Goal: Information Seeking & Learning: Learn about a topic

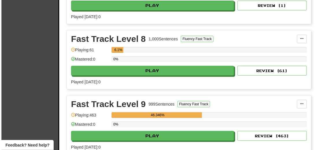
scroll to position [1089, 0]
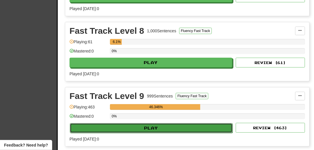
click at [155, 123] on button "Play" at bounding box center [151, 128] width 163 height 10
select select "**"
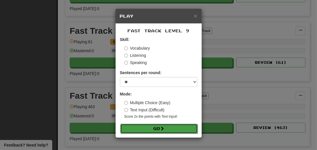
click at [156, 129] on button "Go" at bounding box center [158, 129] width 77 height 10
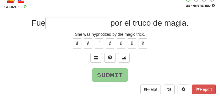
scroll to position [23, 0]
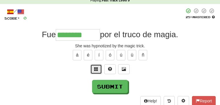
click at [94, 73] on button at bounding box center [96, 69] width 12 height 10
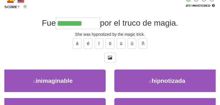
scroll to position [46, 0]
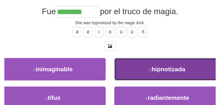
drag, startPoint x: 157, startPoint y: 82, endPoint x: 156, endPoint y: 78, distance: 4.1
click at [158, 81] on button "2 . hipnotizada" at bounding box center [167, 69] width 106 height 23
type input "**********"
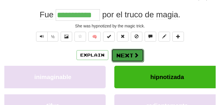
click at [126, 57] on button "Next" at bounding box center [127, 55] width 32 height 13
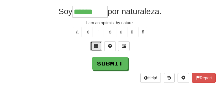
click at [95, 48] on span at bounding box center [96, 46] width 4 height 4
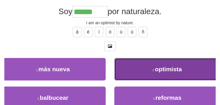
click at [161, 72] on span "optimista" at bounding box center [168, 69] width 27 height 7
type input "*********"
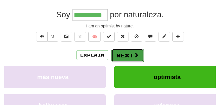
click at [130, 57] on button "Next" at bounding box center [127, 55] width 32 height 13
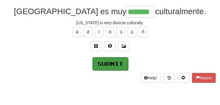
type input "*******"
click at [106, 70] on button "Submit" at bounding box center [110, 63] width 36 height 13
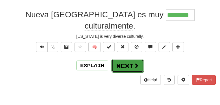
click at [134, 63] on span at bounding box center [136, 65] width 5 height 5
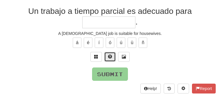
click at [110, 59] on span at bounding box center [110, 57] width 4 height 4
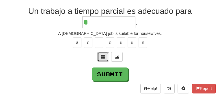
click at [102, 59] on span at bounding box center [103, 57] width 4 height 4
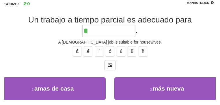
scroll to position [35, 0]
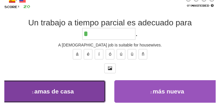
click at [34, 94] on small "1 ." at bounding box center [33, 92] width 3 height 3
type input "**********"
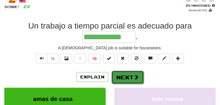
click at [130, 78] on button "Next" at bounding box center [127, 77] width 32 height 13
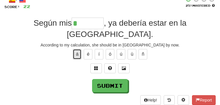
click at [73, 49] on button "á" at bounding box center [77, 54] width 9 height 10
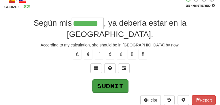
type input "********"
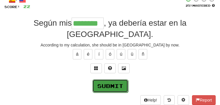
click at [99, 82] on button "Submit" at bounding box center [110, 85] width 36 height 13
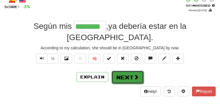
click at [126, 72] on button "Next" at bounding box center [127, 77] width 32 height 13
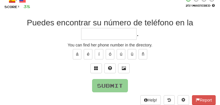
type input "*"
click at [109, 70] on span at bounding box center [110, 68] width 4 height 4
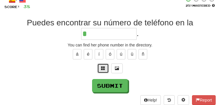
click at [101, 73] on button at bounding box center [103, 69] width 12 height 10
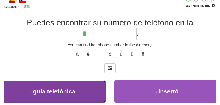
click at [75, 92] on button "1 . guía telefónica" at bounding box center [53, 91] width 106 height 23
type input "**********"
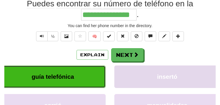
scroll to position [46, 0]
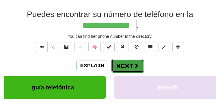
click at [128, 68] on button "Next" at bounding box center [127, 65] width 32 height 13
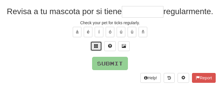
click at [98, 48] on span at bounding box center [96, 46] width 4 height 4
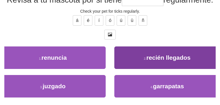
scroll to position [69, 0]
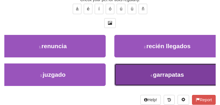
drag, startPoint x: 146, startPoint y: 87, endPoint x: 143, endPoint y: 88, distance: 3.4
click at [153, 78] on span "garrapatas" at bounding box center [168, 74] width 31 height 7
type input "**********"
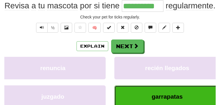
scroll to position [59, 0]
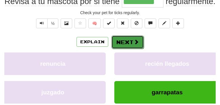
click at [126, 49] on button "Next" at bounding box center [127, 42] width 32 height 13
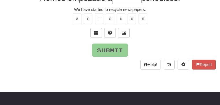
scroll to position [58, 0]
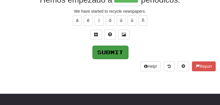
type input "********"
click at [106, 56] on button "Submit" at bounding box center [110, 52] width 36 height 13
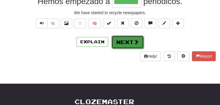
click at [125, 43] on button "Next" at bounding box center [127, 42] width 32 height 13
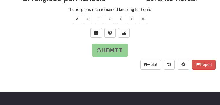
scroll to position [58, 0]
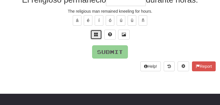
click at [92, 39] on button at bounding box center [96, 35] width 12 height 10
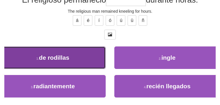
click at [69, 61] on span "de rodillas" at bounding box center [54, 57] width 30 height 7
type input "**********"
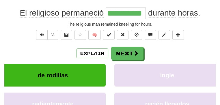
scroll to position [59, 0]
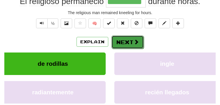
click at [128, 44] on button "Next" at bounding box center [127, 42] width 32 height 13
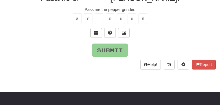
scroll to position [58, 0]
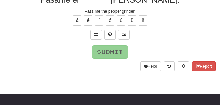
type input "*"
click at [111, 36] on span at bounding box center [110, 34] width 4 height 4
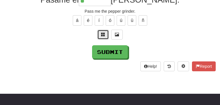
click at [103, 36] on span at bounding box center [103, 34] width 4 height 4
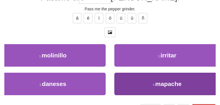
scroll to position [35, 0]
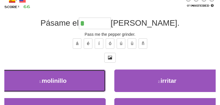
click at [55, 77] on button "1 . molinillo" at bounding box center [53, 81] width 106 height 23
type input "*********"
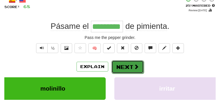
click at [127, 68] on button "Next" at bounding box center [127, 66] width 32 height 13
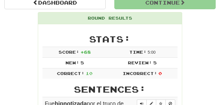
scroll to position [60, 0]
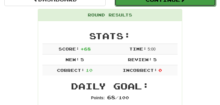
click at [180, 5] on button "Continue" at bounding box center [165, -1] width 101 height 13
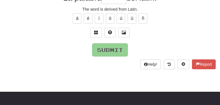
scroll to position [58, 0]
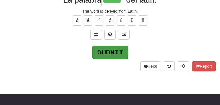
type input "******"
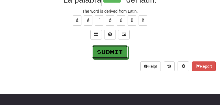
click at [108, 55] on button "Submit" at bounding box center [110, 51] width 36 height 13
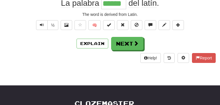
scroll to position [59, 0]
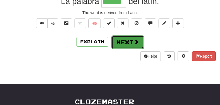
click at [124, 42] on button "Next" at bounding box center [127, 42] width 32 height 13
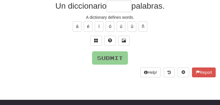
scroll to position [46, 0]
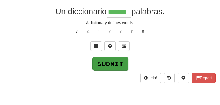
type input "******"
click at [107, 67] on button "Submit" at bounding box center [110, 63] width 36 height 13
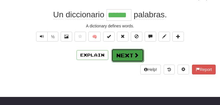
click at [125, 57] on button "Next" at bounding box center [127, 55] width 32 height 13
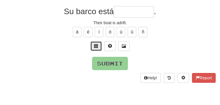
click at [95, 48] on span at bounding box center [96, 46] width 4 height 4
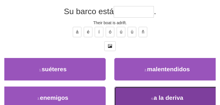
click at [151, 98] on button "4 . a la deriva" at bounding box center [167, 98] width 106 height 23
type input "**********"
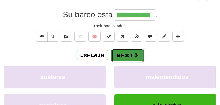
click at [117, 56] on button "Next" at bounding box center [127, 55] width 32 height 13
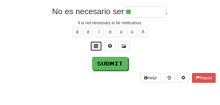
click at [94, 51] on button at bounding box center [96, 46] width 12 height 10
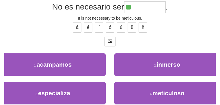
scroll to position [58, 0]
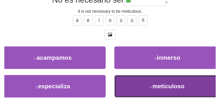
click at [152, 90] on span "meticuloso" at bounding box center [168, 86] width 32 height 7
type input "**********"
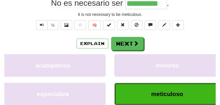
scroll to position [59, 0]
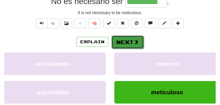
click at [129, 43] on button "Next" at bounding box center [127, 42] width 32 height 13
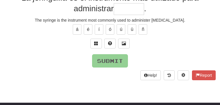
scroll to position [58, 0]
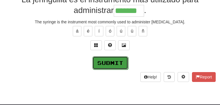
click at [113, 69] on button "Submit" at bounding box center [110, 62] width 36 height 13
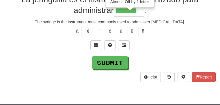
click at [141, 16] on input "*******" at bounding box center [129, 11] width 30 height 12
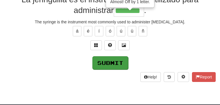
type input "********"
click at [110, 66] on button "Submit" at bounding box center [110, 62] width 36 height 13
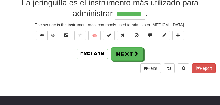
scroll to position [59, 0]
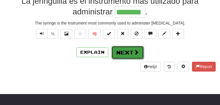
click at [127, 53] on button "Next" at bounding box center [127, 52] width 32 height 13
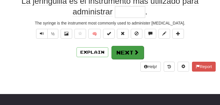
scroll to position [58, 0]
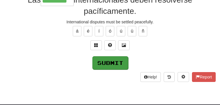
type input "********"
click at [109, 67] on button "Submit" at bounding box center [110, 62] width 36 height 13
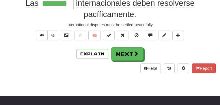
scroll to position [59, 0]
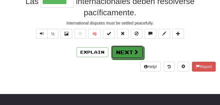
click at [132, 54] on button "Next" at bounding box center [127, 52] width 32 height 13
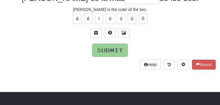
scroll to position [58, 0]
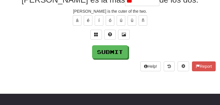
type input "*"
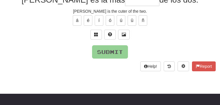
type input "*"
click at [108, 36] on span at bounding box center [110, 34] width 4 height 4
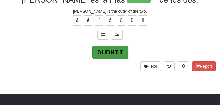
type input "********"
click at [105, 57] on button "Submit" at bounding box center [110, 52] width 36 height 13
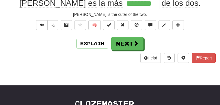
scroll to position [59, 0]
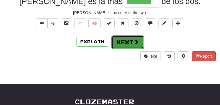
click at [124, 45] on button "Next" at bounding box center [127, 42] width 32 height 13
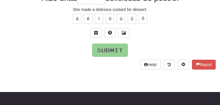
scroll to position [58, 0]
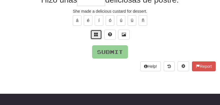
click at [94, 36] on span at bounding box center [96, 34] width 4 height 4
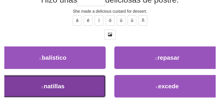
click at [74, 86] on button "3 . natillas" at bounding box center [53, 86] width 106 height 23
type input "********"
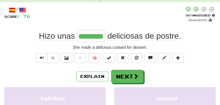
scroll to position [0, 0]
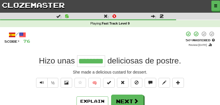
click at [0, 0] on link "Dashboard" at bounding box center [0, 0] width 0 height 0
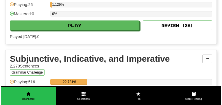
scroll to position [1813, 0]
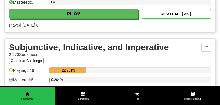
select select "**"
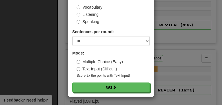
scroll to position [41, 0]
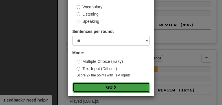
click at [107, 86] on button "Go" at bounding box center [110, 88] width 77 height 10
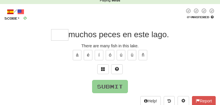
scroll to position [35, 0]
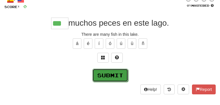
click at [107, 81] on button "Submit" at bounding box center [110, 75] width 36 height 13
type input "***"
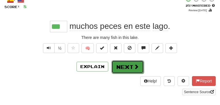
click at [128, 70] on button "Next" at bounding box center [127, 66] width 32 height 13
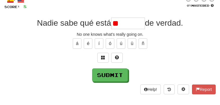
type input "*"
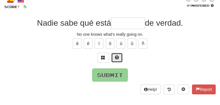
click at [118, 59] on span at bounding box center [117, 57] width 4 height 4
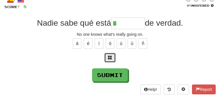
click at [109, 59] on span at bounding box center [110, 57] width 4 height 4
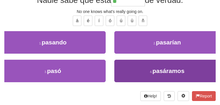
scroll to position [58, 0]
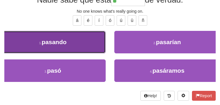
click at [66, 45] on span "pasando" at bounding box center [54, 42] width 25 height 7
type input "*******"
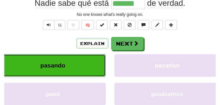
scroll to position [59, 0]
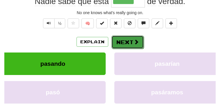
click at [132, 44] on button "Next" at bounding box center [127, 42] width 32 height 13
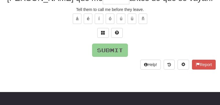
scroll to position [58, 0]
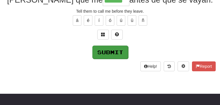
type input "******"
click at [104, 56] on button "Submit" at bounding box center [110, 52] width 36 height 13
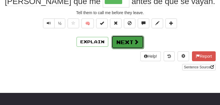
click at [132, 43] on button "Next" at bounding box center [127, 42] width 32 height 13
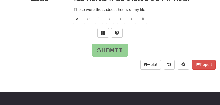
scroll to position [58, 0]
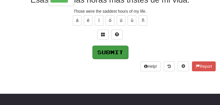
type input "******"
click at [115, 55] on button "Submit" at bounding box center [110, 52] width 36 height 13
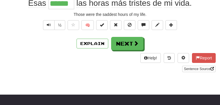
scroll to position [59, 0]
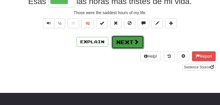
click at [136, 39] on button "Next" at bounding box center [127, 42] width 32 height 13
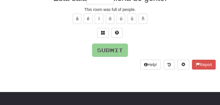
scroll to position [58, 0]
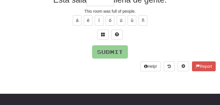
type input "*"
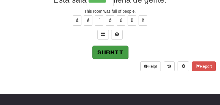
type input "******"
click at [109, 58] on button "Submit" at bounding box center [110, 52] width 36 height 13
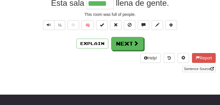
scroll to position [59, 0]
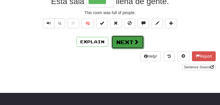
click at [137, 43] on span at bounding box center [136, 41] width 5 height 5
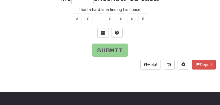
scroll to position [58, 0]
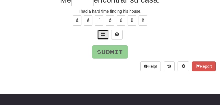
click at [105, 36] on span at bounding box center [103, 34] width 4 height 4
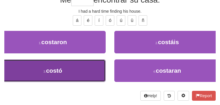
click at [62, 74] on span "costó" at bounding box center [54, 70] width 16 height 7
type input "*****"
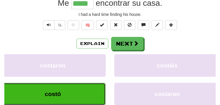
scroll to position [59, 0]
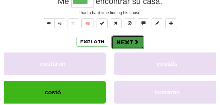
click at [127, 43] on button "Next" at bounding box center [127, 42] width 32 height 13
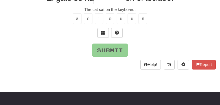
scroll to position [58, 0]
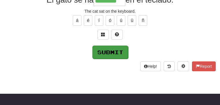
type input "*******"
click at [105, 54] on button "Submit" at bounding box center [110, 52] width 36 height 13
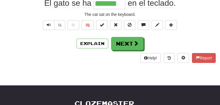
scroll to position [59, 0]
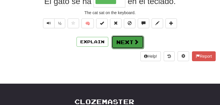
click at [126, 42] on button "Next" at bounding box center [127, 42] width 32 height 13
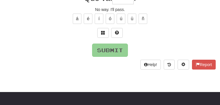
scroll to position [58, 0]
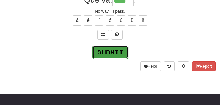
click at [105, 58] on button "Submit" at bounding box center [110, 52] width 36 height 13
type input "****"
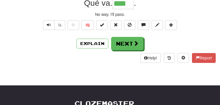
scroll to position [59, 0]
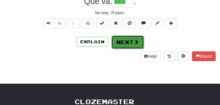
click at [125, 45] on button "Next" at bounding box center [127, 42] width 32 height 13
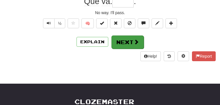
scroll to position [58, 0]
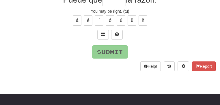
type input "*"
click at [102, 36] on span at bounding box center [103, 34] width 4 height 4
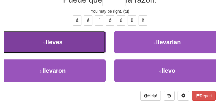
click at [88, 53] on button "1 . lleves" at bounding box center [53, 42] width 106 height 23
type input "******"
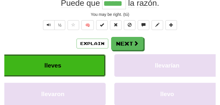
scroll to position [59, 0]
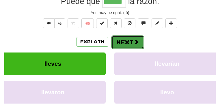
click at [137, 44] on span at bounding box center [136, 41] width 5 height 5
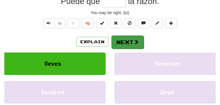
scroll to position [58, 0]
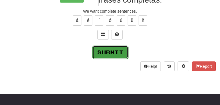
click at [103, 56] on button "Submit" at bounding box center [110, 52] width 36 height 13
type input "********"
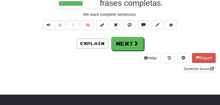
scroll to position [59, 0]
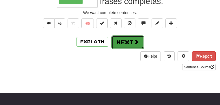
click at [121, 46] on button "Next" at bounding box center [127, 42] width 32 height 13
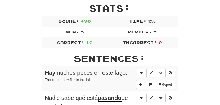
scroll to position [85, 0]
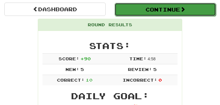
click at [142, 12] on button "Continue" at bounding box center [165, 9] width 101 height 13
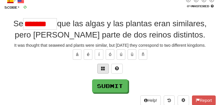
scroll to position [0, 0]
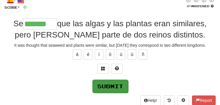
type input "*******"
click at [116, 90] on button "Submit" at bounding box center [110, 86] width 36 height 13
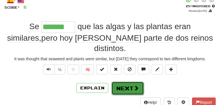
click at [131, 82] on button "Next" at bounding box center [127, 88] width 32 height 13
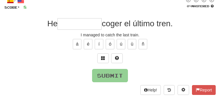
type input "*"
click at [102, 60] on span at bounding box center [103, 58] width 4 height 4
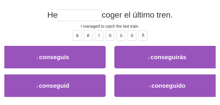
scroll to position [46, 0]
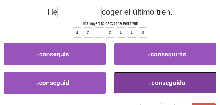
click at [158, 86] on span "conseguido" at bounding box center [168, 82] width 34 height 7
type input "**********"
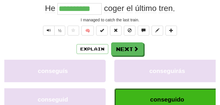
scroll to position [57, 0]
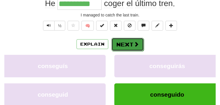
click at [129, 46] on button "Next" at bounding box center [127, 44] width 32 height 13
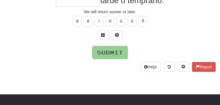
scroll to position [55, 0]
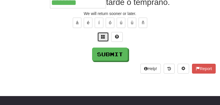
click at [103, 39] on span at bounding box center [103, 37] width 4 height 4
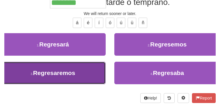
click at [75, 76] on span "Regresaremos" at bounding box center [54, 73] width 42 height 7
type input "**********"
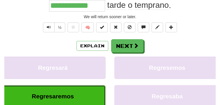
scroll to position [57, 0]
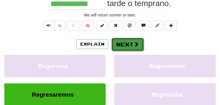
click at [134, 46] on span at bounding box center [136, 44] width 5 height 5
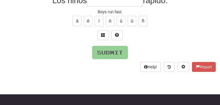
scroll to position [55, 0]
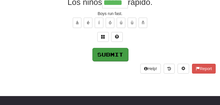
type input "******"
click at [107, 59] on button "Submit" at bounding box center [110, 54] width 36 height 13
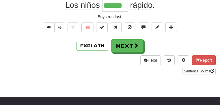
scroll to position [57, 0]
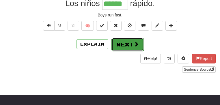
click at [135, 40] on button "Next" at bounding box center [127, 44] width 32 height 13
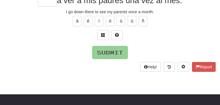
scroll to position [55, 0]
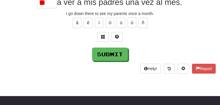
type input "*"
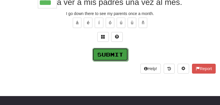
click at [110, 60] on button "Submit" at bounding box center [110, 54] width 36 height 13
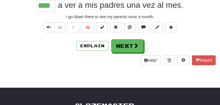
type input "****"
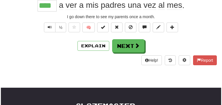
scroll to position [57, 0]
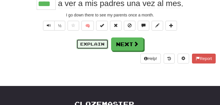
click at [88, 45] on button "Explain" at bounding box center [93, 44] width 32 height 10
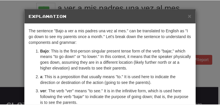
scroll to position [0, 0]
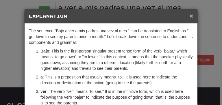
click at [191, 17] on span "×" at bounding box center [190, 15] width 3 height 7
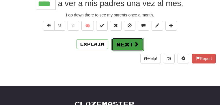
click at [128, 46] on button "Next" at bounding box center [127, 44] width 32 height 13
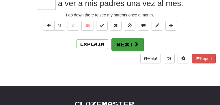
scroll to position [55, 0]
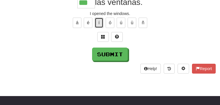
click at [95, 28] on button "í" at bounding box center [99, 23] width 9 height 10
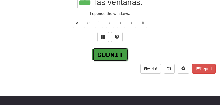
click at [113, 60] on button "Submit" at bounding box center [110, 54] width 36 height 13
type input "****"
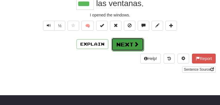
click at [123, 46] on button "Next" at bounding box center [127, 44] width 32 height 13
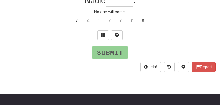
scroll to position [55, 0]
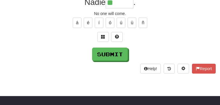
type input "*"
click at [101, 39] on span at bounding box center [103, 37] width 4 height 4
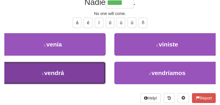
click at [64, 76] on span "vendrá" at bounding box center [54, 73] width 20 height 7
type input "******"
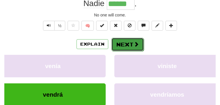
click at [121, 47] on button "Next" at bounding box center [127, 44] width 32 height 13
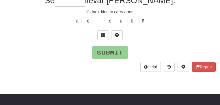
scroll to position [55, 0]
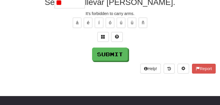
type input "*"
click at [101, 42] on button at bounding box center [103, 37] width 12 height 10
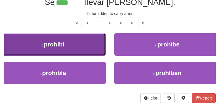
click at [64, 48] on span "prohibí" at bounding box center [54, 44] width 20 height 7
type input "*******"
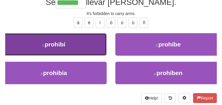
scroll to position [57, 0]
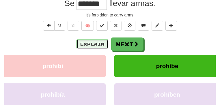
click at [89, 44] on button "Explain" at bounding box center [93, 44] width 32 height 10
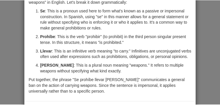
scroll to position [0, 0]
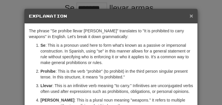
click at [190, 16] on span "×" at bounding box center [190, 15] width 3 height 7
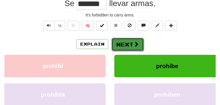
click at [125, 46] on button "Next" at bounding box center [127, 44] width 32 height 13
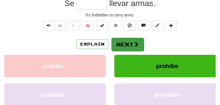
scroll to position [55, 0]
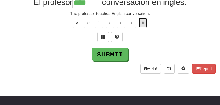
click at [147, 28] on button "ñ" at bounding box center [143, 23] width 9 height 10
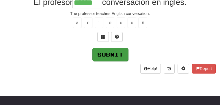
type input "******"
click at [100, 59] on button "Submit" at bounding box center [110, 54] width 36 height 13
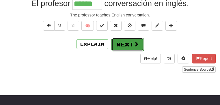
click at [130, 46] on button "Next" at bounding box center [127, 44] width 32 height 13
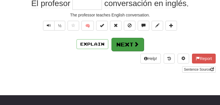
scroll to position [55, 0]
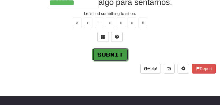
click at [118, 56] on button "Submit" at bounding box center [110, 54] width 36 height 13
type input "**********"
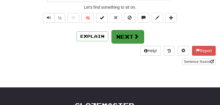
scroll to position [34, 0]
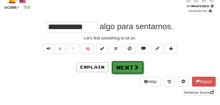
click at [130, 67] on button "Next" at bounding box center [127, 67] width 32 height 13
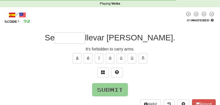
scroll to position [0, 0]
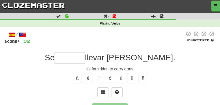
click at [0, 0] on link "Dashboard" at bounding box center [0, 0] width 0 height 0
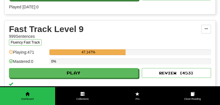
scroll to position [1282, 0]
